Goal: Task Accomplishment & Management: Use online tool/utility

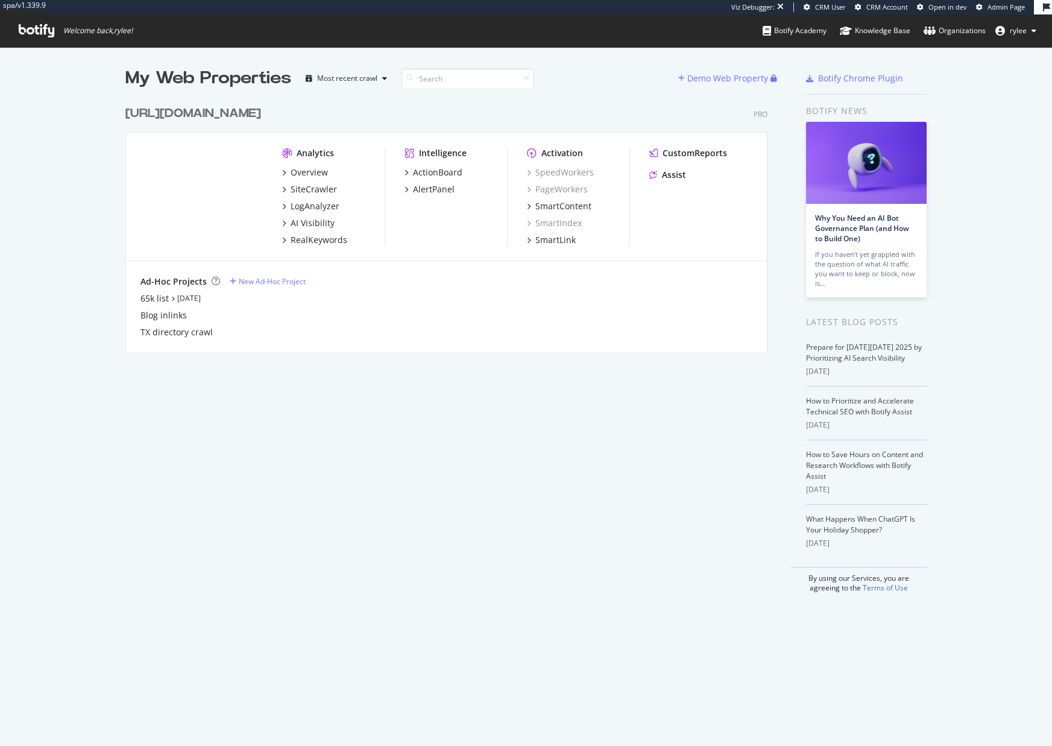
click at [294, 209] on div "LogAnalyzer" at bounding box center [315, 206] width 49 height 12
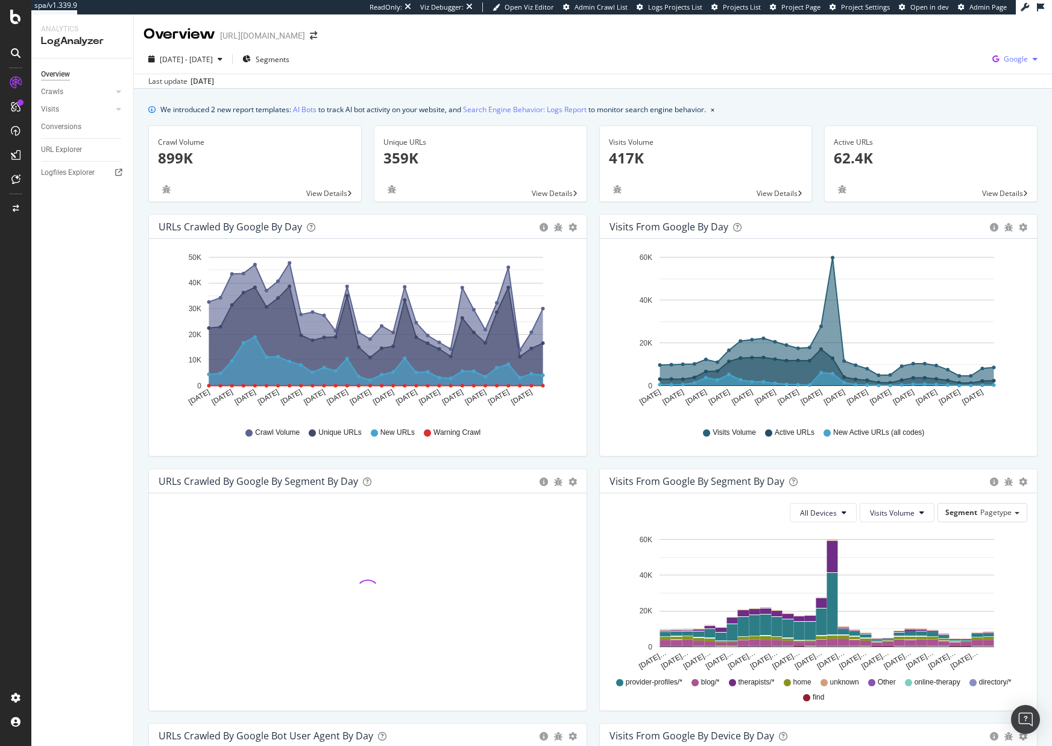
click at [998, 49] on button "Google" at bounding box center [1014, 58] width 55 height 19
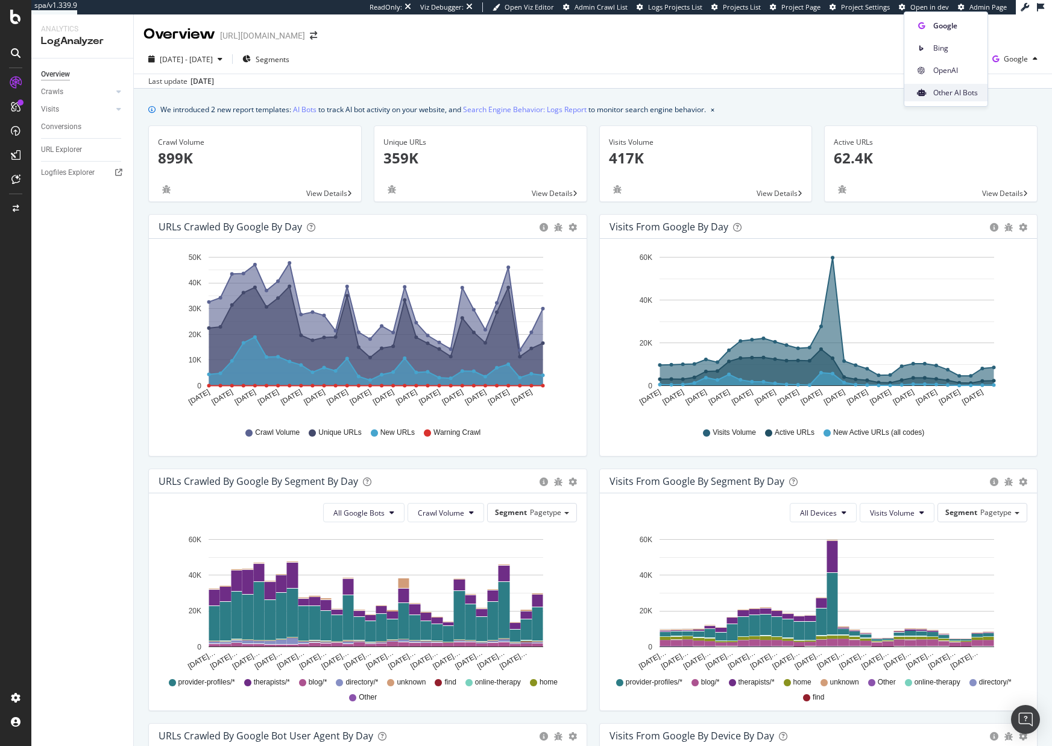
click at [949, 86] on div "Other AI Bots" at bounding box center [945, 92] width 83 height 17
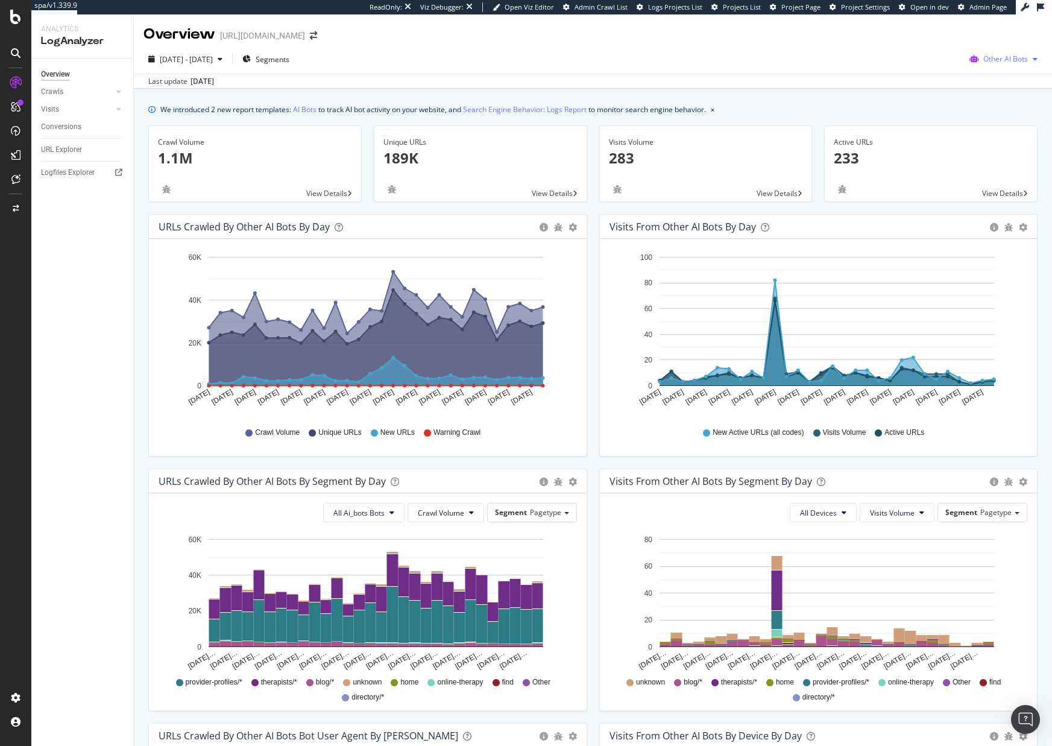
click at [1009, 61] on span "Other AI Bots" at bounding box center [1005, 59] width 45 height 10
click at [939, 74] on span "OpenAI" at bounding box center [930, 70] width 47 height 11
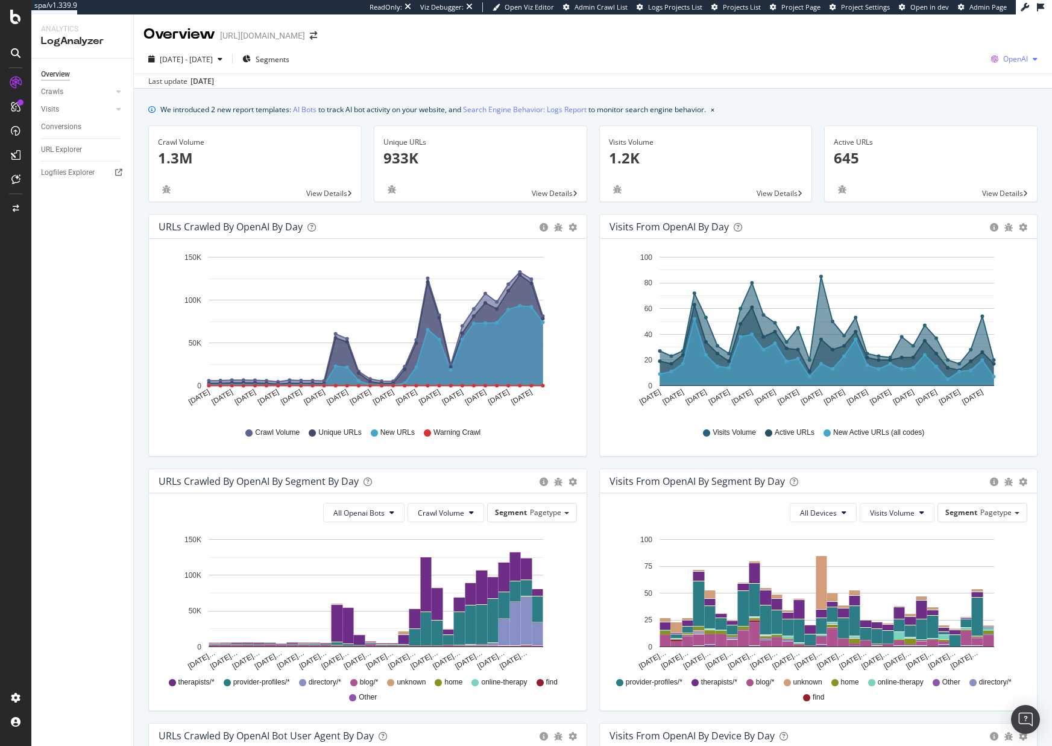
click at [1004, 62] on span "OpenAI" at bounding box center [1015, 59] width 25 height 10
click at [959, 92] on span "Other AI Bots" at bounding box center [953, 92] width 45 height 11
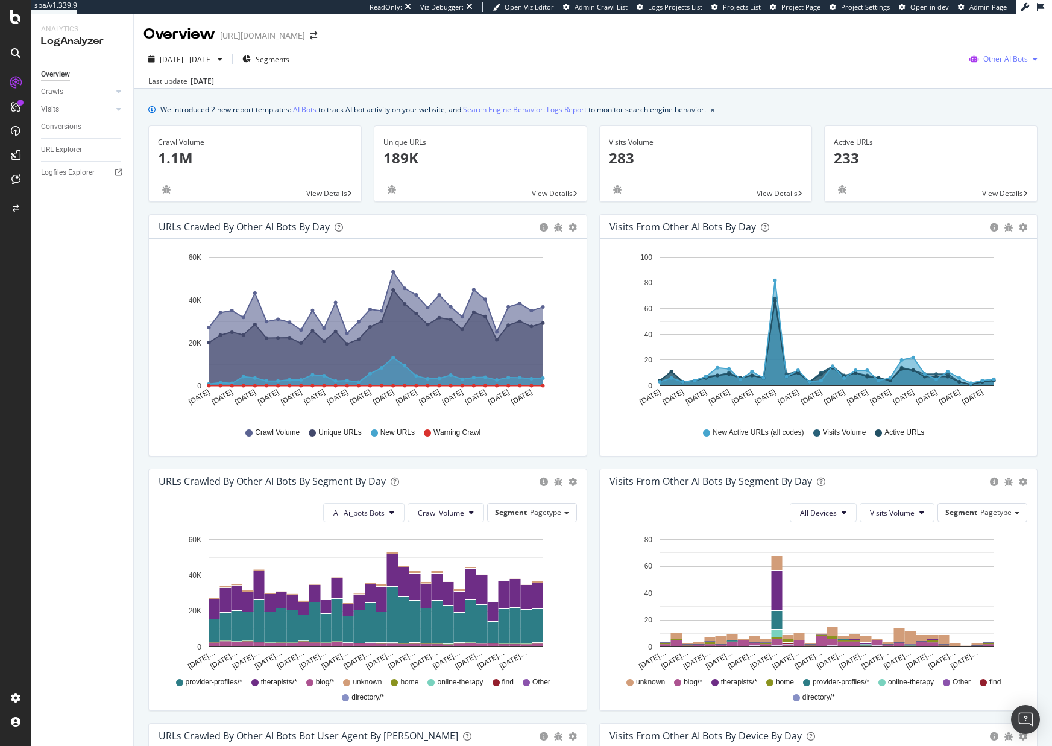
click at [983, 60] on span "Other AI Bots" at bounding box center [1005, 59] width 45 height 10
click at [931, 70] on span "OpenAI" at bounding box center [930, 70] width 47 height 11
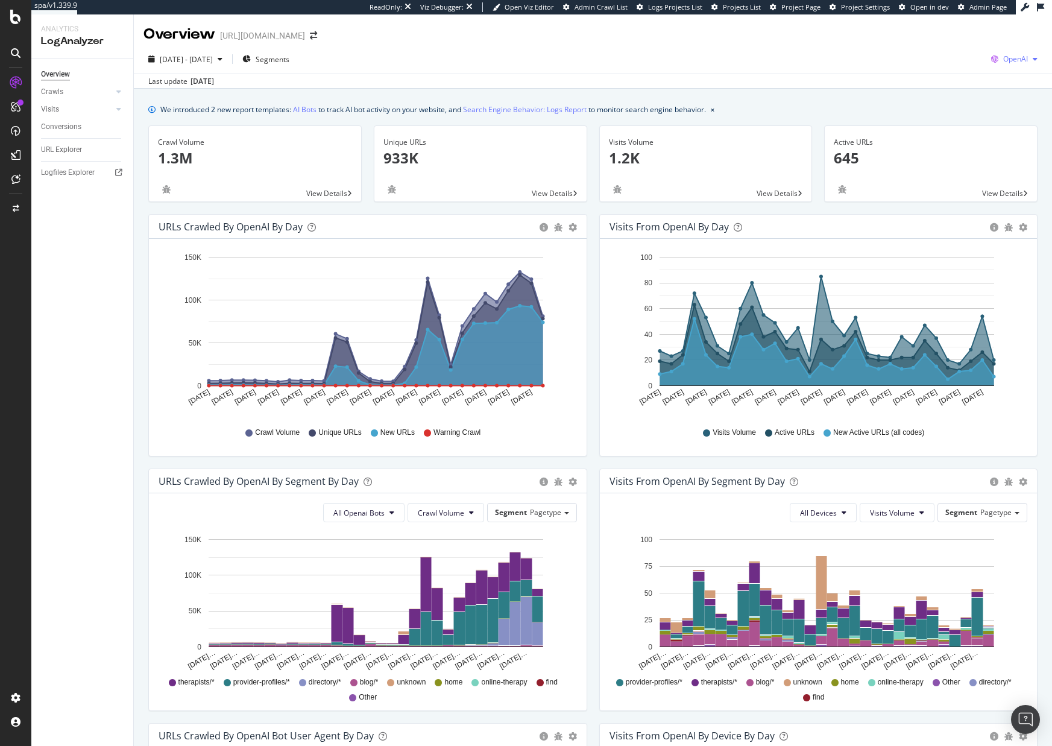
click at [1011, 58] on span "OpenAI" at bounding box center [1015, 59] width 25 height 10
click at [958, 31] on div "Google" at bounding box center [943, 25] width 83 height 17
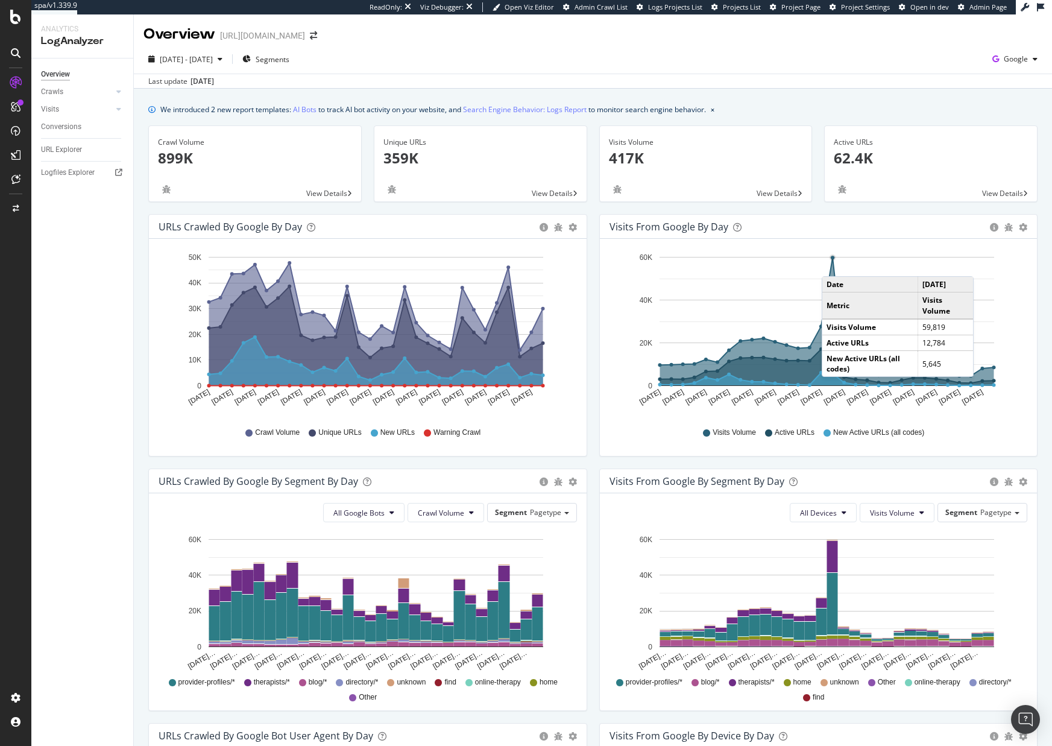
click at [833, 264] on icon "A chart." at bounding box center [827, 316] width 334 height 118
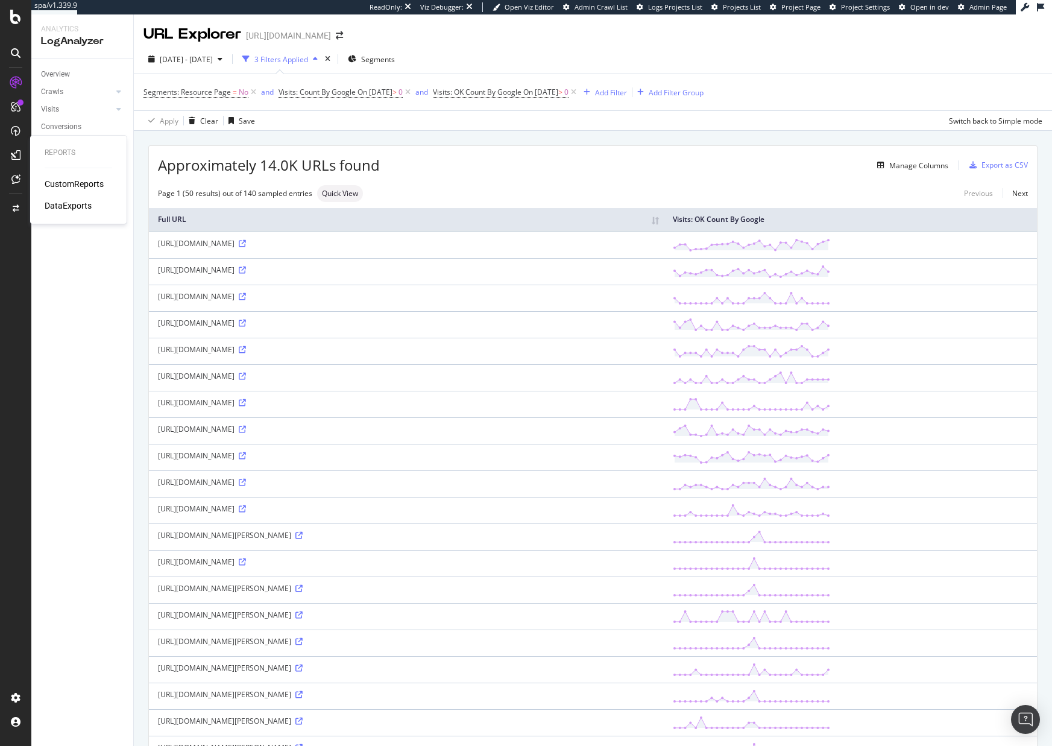
click at [64, 213] on div "Reports CustomReports DataExports" at bounding box center [78, 179] width 87 height 83
click at [64, 206] on div "DataExports" at bounding box center [68, 206] width 47 height 12
